Goal: Navigation & Orientation: Find specific page/section

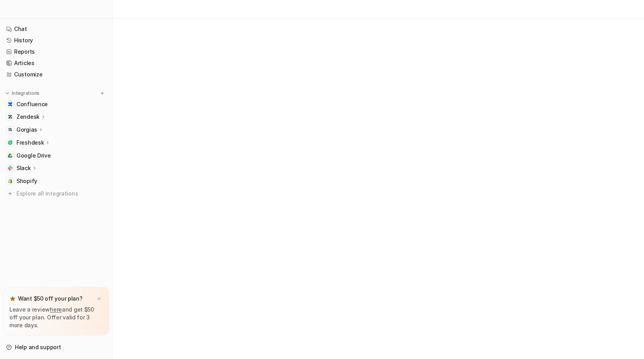
click at [39, 132] on icon at bounding box center [40, 129] width 5 height 6
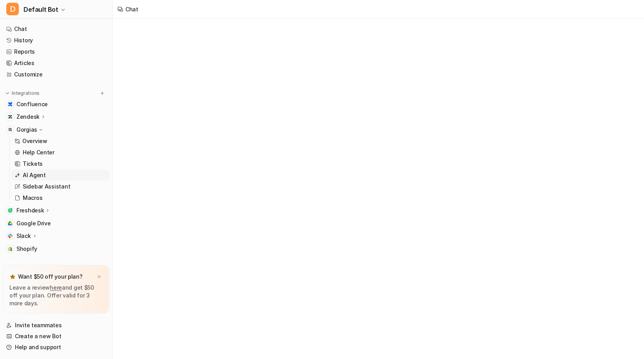
click at [42, 175] on p "AI Agent" at bounding box center [34, 175] width 23 height 8
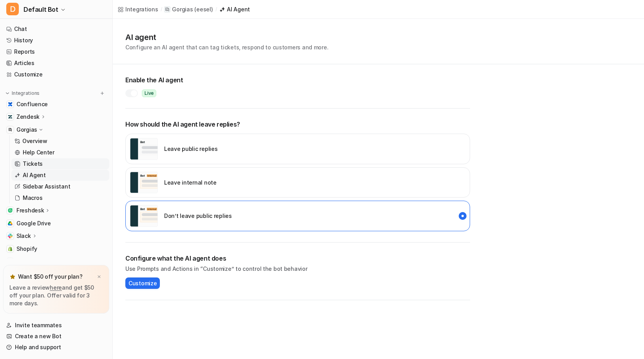
click at [33, 161] on p "Tickets" at bounding box center [33, 164] width 20 height 8
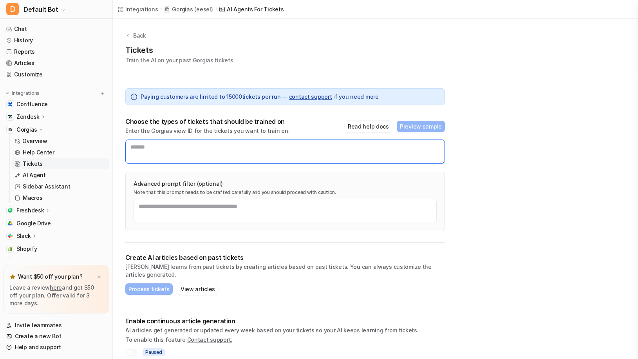
click at [158, 154] on textarea at bounding box center [284, 151] width 319 height 24
click at [156, 173] on div "Advanced prompt filter (optional) Note that this prompt needs to be crafted car…" at bounding box center [284, 200] width 319 height 59
click at [74, 34] on link "Chat" at bounding box center [56, 28] width 106 height 11
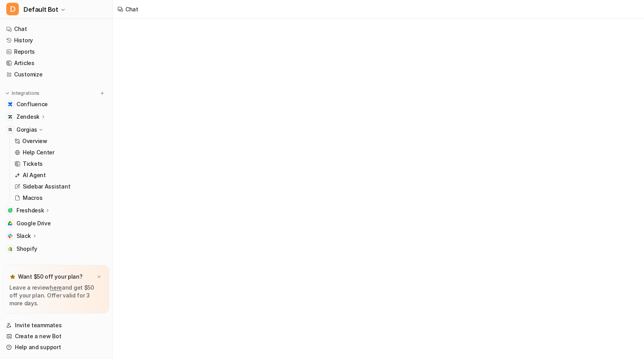
click at [38, 132] on icon at bounding box center [41, 129] width 6 height 5
